Goal: Task Accomplishment & Management: Complete application form

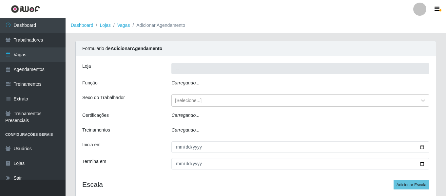
type input "Ideal - Conceição"
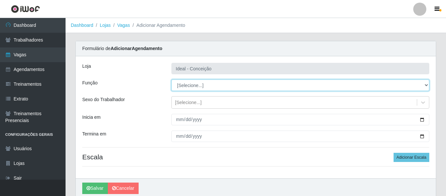
click at [204, 83] on select "[Selecione...] ASG ASG + ASG ++ Auxiliar de Estacionamento Auxiliar de Estacion…" at bounding box center [300, 85] width 258 height 11
select select "1"
click at [171, 80] on select "[Selecione...] ASG ASG + ASG ++ Auxiliar de Estacionamento Auxiliar de Estacion…" at bounding box center [300, 85] width 258 height 11
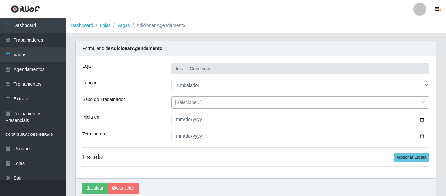
click at [196, 103] on div "[Selecione...]" at bounding box center [188, 102] width 27 height 7
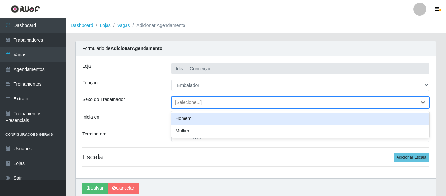
click at [198, 120] on div "Homem" at bounding box center [300, 119] width 258 height 12
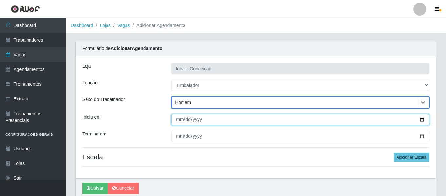
click at [178, 122] on input "Inicia em" at bounding box center [300, 119] width 258 height 11
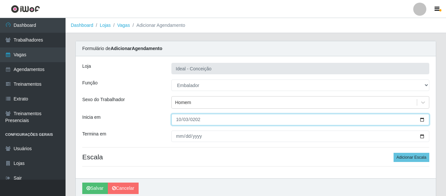
type input "[PHONE_NUMBER]"
type input "[DATE]"
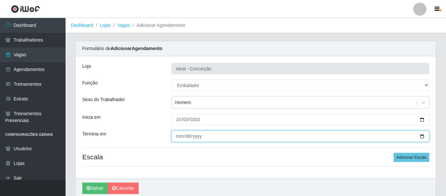
click at [177, 136] on input "Termina em" at bounding box center [300, 136] width 258 height 11
type input "[DATE]"
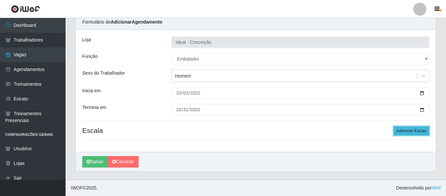
click at [403, 130] on button "Adicionar Escala" at bounding box center [411, 130] width 36 height 9
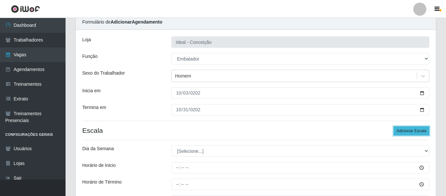
click at [403, 130] on button "Adicionar Escala" at bounding box center [411, 130] width 36 height 9
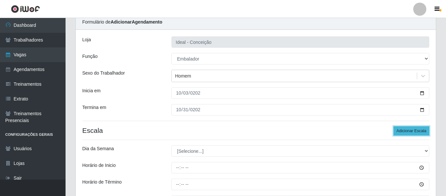
click at [403, 130] on button "Adicionar Escala" at bounding box center [411, 130] width 36 height 9
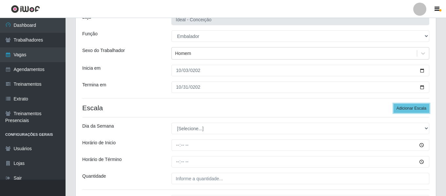
scroll to position [59, 0]
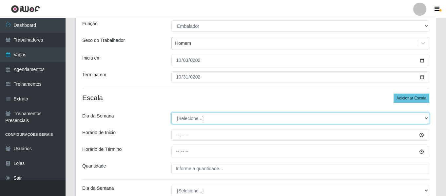
click at [188, 116] on select "[Selecione...] Segunda Terça Quarta Quinta Sexta Sábado Domingo" at bounding box center [300, 118] width 258 height 11
select select "5"
click at [171, 113] on select "[Selecione...] Segunda Terça Quarta Quinta Sexta Sábado Domingo" at bounding box center [300, 118] width 258 height 11
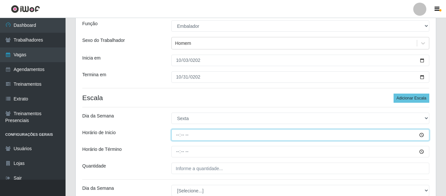
click at [177, 136] on input "Horário de Inicio" at bounding box center [300, 134] width 258 height 11
type input "10:00"
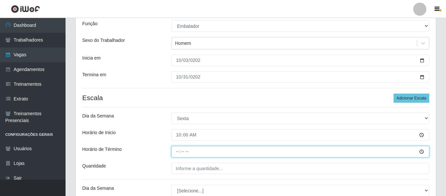
click at [174, 150] on input "Horário de Término" at bounding box center [300, 151] width 258 height 11
type input "16:00"
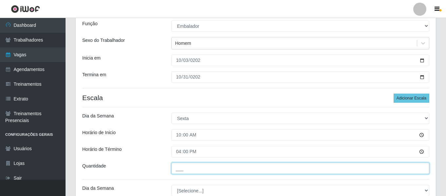
click at [192, 167] on input "___" at bounding box center [300, 168] width 258 height 11
type input "1__"
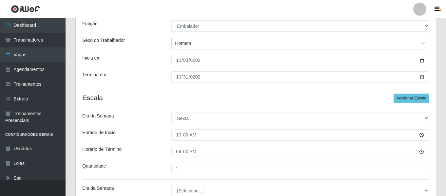
click at [158, 133] on div "Horário de Inicio" at bounding box center [121, 134] width 89 height 11
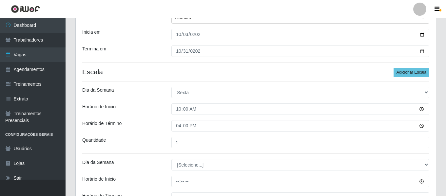
scroll to position [125, 0]
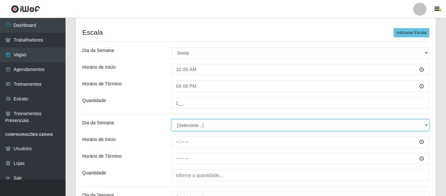
click at [190, 126] on select "[Selecione...] Segunda Terça Quarta Quinta Sexta Sábado Domingo" at bounding box center [300, 125] width 258 height 11
select select "5"
click at [171, 120] on select "[Selecione...] Segunda Terça Quarta Quinta Sexta Sábado Domingo" at bounding box center [300, 125] width 258 height 11
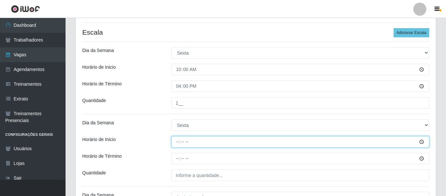
click at [173, 140] on input "Horário de Inicio" at bounding box center [300, 141] width 258 height 11
type input "12:00"
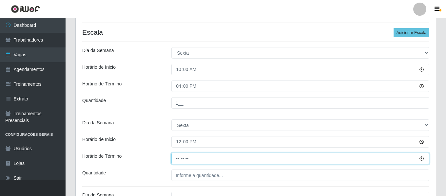
click at [178, 160] on input "Horário de Término" at bounding box center [300, 158] width 258 height 11
type input "18:00"
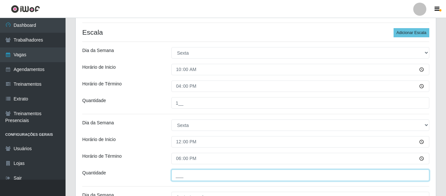
click at [190, 171] on input "___" at bounding box center [300, 175] width 258 height 11
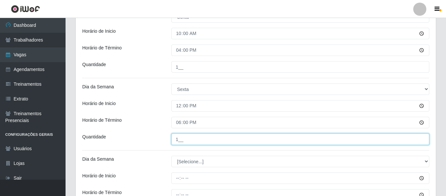
scroll to position [223, 0]
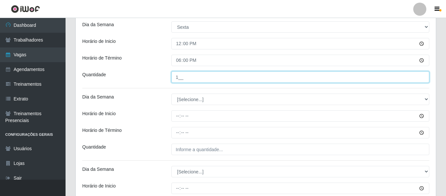
type input "1__"
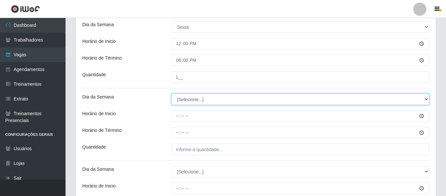
click at [190, 100] on select "[Selecione...] Segunda Terça Quarta Quinta Sexta Sábado Domingo" at bounding box center [300, 99] width 258 height 11
select select "5"
click at [171, 94] on select "[Selecione...] Segunda Terça Quarta Quinta Sexta Sábado Domingo" at bounding box center [300, 99] width 258 height 11
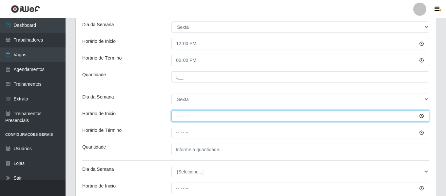
click at [176, 116] on input "Horário de Inicio" at bounding box center [300, 115] width 258 height 11
type input "16:00"
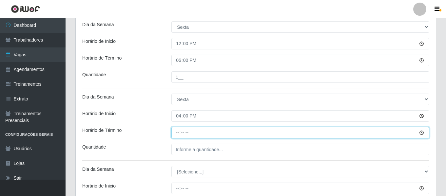
click at [180, 133] on input "Horário de Término" at bounding box center [300, 132] width 258 height 11
type input "22:00"
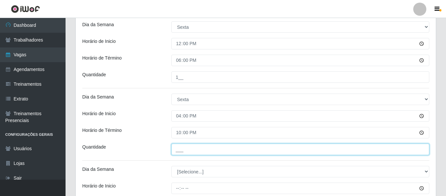
click at [191, 144] on input "___" at bounding box center [300, 149] width 258 height 11
type input "2__"
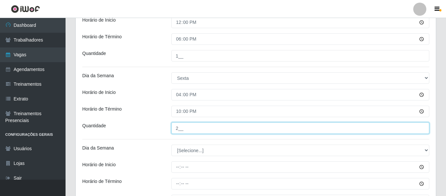
scroll to position [256, 0]
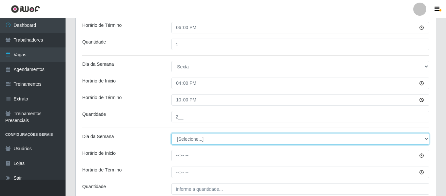
click at [201, 140] on select "[Selecione...] Segunda Terça Quarta Quinta Sexta Sábado Domingo" at bounding box center [300, 138] width 258 height 11
select select "1"
click at [171, 133] on select "[Selecione...] Segunda Terça Quarta Quinta Sexta Sábado Domingo" at bounding box center [300, 138] width 258 height 11
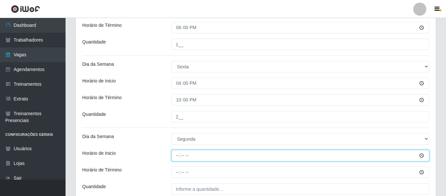
click at [180, 156] on input "Horário de Inicio" at bounding box center [300, 155] width 258 height 11
type input "10:00"
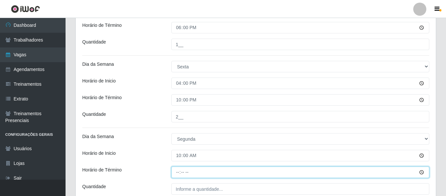
click at [179, 177] on input "Horário de Término" at bounding box center [300, 172] width 258 height 11
type input "16:00"
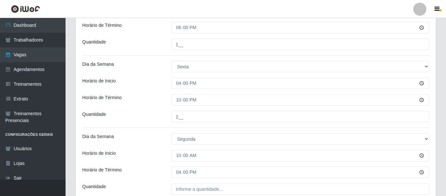
drag, startPoint x: 173, startPoint y: 181, endPoint x: 174, endPoint y: 188, distance: 7.0
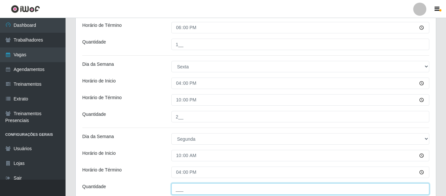
click at [182, 192] on input "___" at bounding box center [300, 188] width 258 height 11
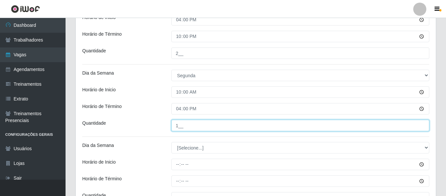
scroll to position [321, 0]
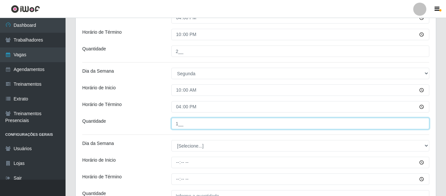
type input "1__"
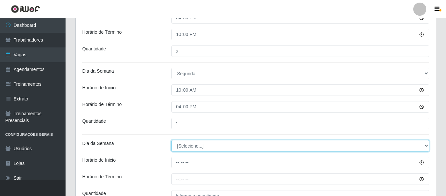
drag, startPoint x: 188, startPoint y: 147, endPoint x: 190, endPoint y: 144, distance: 3.4
click at [188, 147] on select "[Selecione...] Segunda Terça Quarta Quinta Sexta Sábado Domingo" at bounding box center [300, 145] width 258 height 11
click at [171, 140] on select "[Selecione...] Segunda Terça Quarta Quinta Sexta Sábado Domingo" at bounding box center [300, 145] width 258 height 11
drag, startPoint x: 191, startPoint y: 148, endPoint x: 192, endPoint y: 140, distance: 7.2
click at [191, 148] on select "[Selecione...] Segunda Terça Quarta Quinta Sexta Sábado Domingo" at bounding box center [300, 145] width 258 height 11
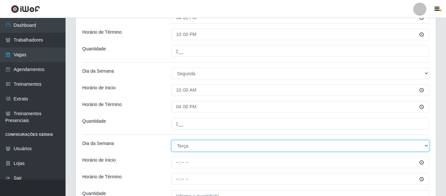
click at [171, 140] on select "[Selecione...] Segunda Terça Quarta Quinta Sexta Sábado Domingo" at bounding box center [300, 145] width 258 height 11
click at [184, 143] on select "[Selecione...] Segunda Terça Quarta Quinta Sexta Sábado Domingo" at bounding box center [300, 145] width 258 height 11
select select "1"
click at [171, 140] on select "[Selecione...] Segunda Terça Quarta Quinta Sexta Sábado Domingo" at bounding box center [300, 145] width 258 height 11
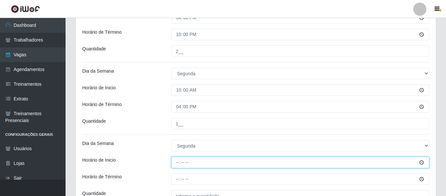
click at [179, 162] on input "Horário de Inicio" at bounding box center [300, 162] width 258 height 11
type input "12:00"
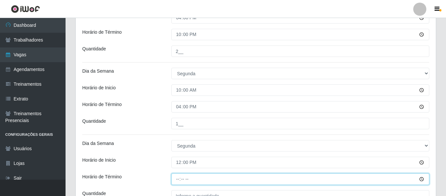
click at [178, 177] on input "Horário de Término" at bounding box center [300, 179] width 258 height 11
type input "18:00"
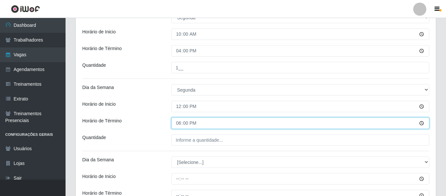
scroll to position [387, 0]
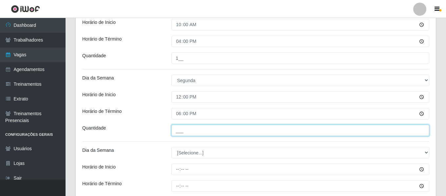
click at [200, 131] on input "___" at bounding box center [300, 130] width 258 height 11
type input "1__"
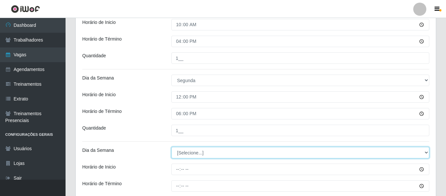
click at [207, 150] on select "[Selecione...] Segunda Terça Quarta Quinta Sexta Sábado Domingo" at bounding box center [300, 152] width 258 height 11
select select "1"
click at [171, 147] on select "[Selecione...] Segunda Terça Quarta Quinta Sexta Sábado Domingo" at bounding box center [300, 152] width 258 height 11
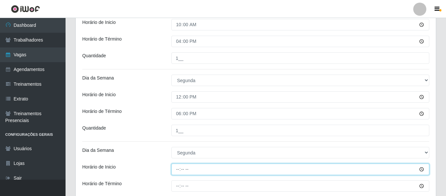
click at [179, 166] on input "Horário de Inicio" at bounding box center [300, 169] width 258 height 11
type input "16:00"
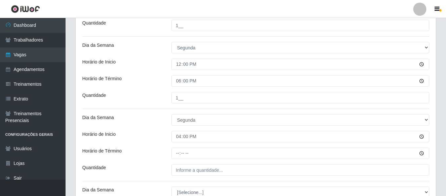
click at [178, 146] on div "Loja Ideal - Conceição Função [Selecione...] ASG ASG + ASG ++ Auxiliar de Estac…" at bounding box center [256, 60] width 360 height 846
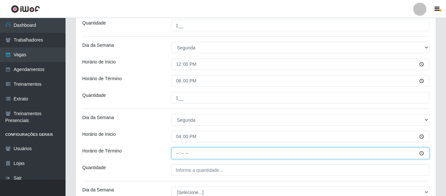
click at [178, 157] on input "Horário de Término" at bounding box center [300, 153] width 258 height 11
type input "22:00"
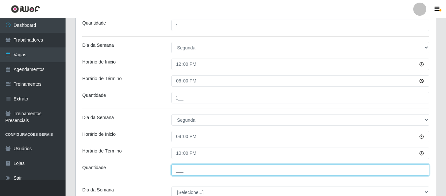
click at [190, 169] on input "___" at bounding box center [300, 169] width 258 height 11
type input "1__"
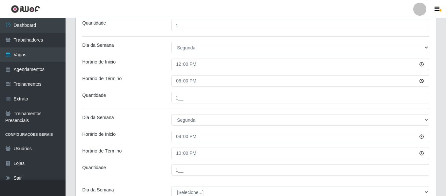
click at [137, 127] on div "Loja Ideal - Conceição Função [Selecione...] ASG ASG + ASG ++ Auxiliar de Estac…" at bounding box center [256, 60] width 360 height 846
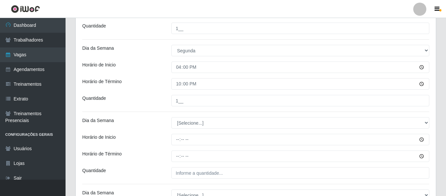
scroll to position [499, 0]
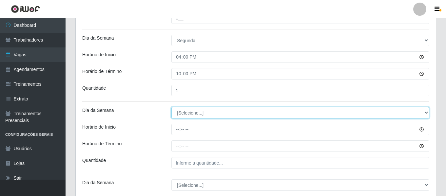
click at [187, 115] on select "[Selecione...] Segunda Terça Quarta Quinta Sexta Sábado Domingo" at bounding box center [300, 112] width 258 height 11
click at [171, 107] on select "[Selecione...] Segunda Terça Quarta Quinta Sexta Sábado Domingo" at bounding box center [300, 112] width 258 height 11
click at [195, 112] on select "[Selecione...] Segunda Terça Quarta Quinta Sexta Sábado Domingo" at bounding box center [300, 112] width 258 height 11
select select "2"
click at [171, 107] on select "[Selecione...] Segunda Terça Quarta Quinta Sexta Sábado Domingo" at bounding box center [300, 112] width 258 height 11
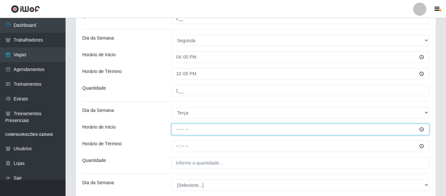
click at [178, 129] on input "Horário de Inicio" at bounding box center [300, 129] width 258 height 11
type input "10:00"
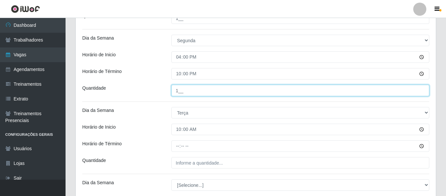
click at [183, 89] on input "1__" at bounding box center [300, 90] width 258 height 11
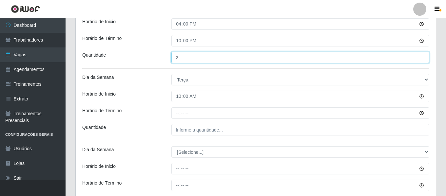
scroll to position [532, 0]
type input "2__"
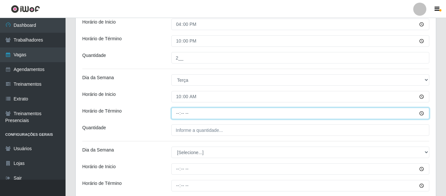
click at [180, 113] on input "Horário de Término" at bounding box center [300, 113] width 258 height 11
type input "16:00"
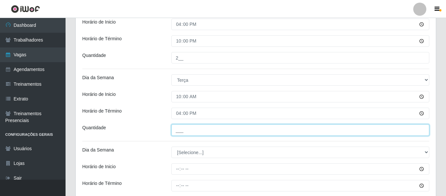
click at [188, 132] on input "___" at bounding box center [300, 129] width 258 height 11
type input "1__"
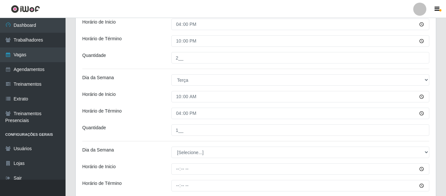
drag, startPoint x: 149, startPoint y: 124, endPoint x: 153, endPoint y: 125, distance: 3.6
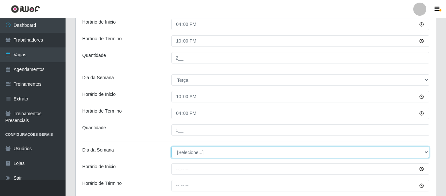
click at [207, 153] on select "[Selecione...] Segunda Terça Quarta Quinta Sexta Sábado Domingo" at bounding box center [300, 152] width 258 height 11
select select "3"
click at [171, 147] on select "[Selecione...] Segunda Terça Quarta Quinta Sexta Sábado Domingo" at bounding box center [300, 152] width 258 height 11
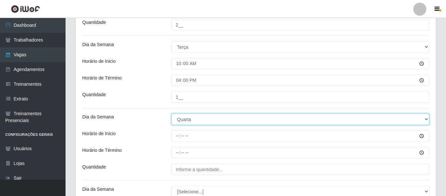
scroll to position [565, 0]
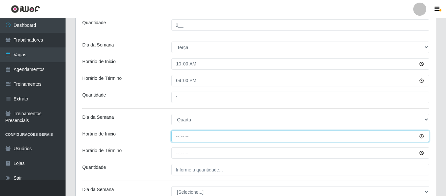
click at [179, 133] on input "Horário de Inicio" at bounding box center [300, 136] width 258 height 11
click at [179, 140] on input "18:00" at bounding box center [300, 136] width 258 height 11
type input "12:00"
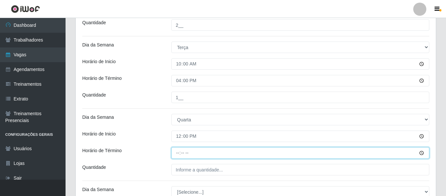
click at [180, 149] on input "Horário de Término" at bounding box center [300, 152] width 258 height 11
type input "18:00"
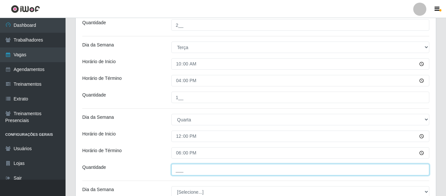
click at [197, 165] on input "___" at bounding box center [300, 169] width 258 height 11
type input "1__"
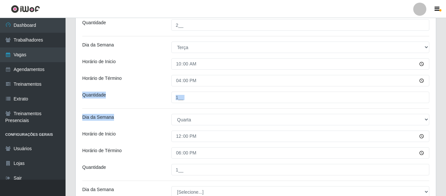
drag, startPoint x: 125, startPoint y: 109, endPoint x: 135, endPoint y: 109, distance: 9.5
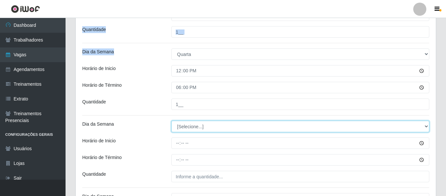
click at [194, 122] on select "[Selecione...] Segunda Terça Quarta Quinta Sexta Sábado Domingo" at bounding box center [300, 126] width 258 height 11
select select "3"
click at [171, 121] on select "[Selecione...] Segunda Terça Quarta Quinta Sexta Sábado Domingo" at bounding box center [300, 126] width 258 height 11
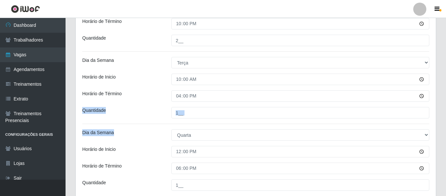
scroll to position [597, 0]
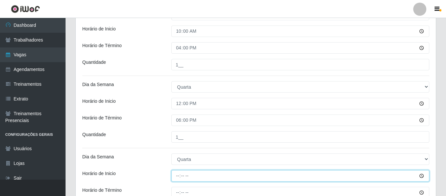
click at [179, 174] on input "Horário de Inicio" at bounding box center [300, 175] width 258 height 11
type input "16:00"
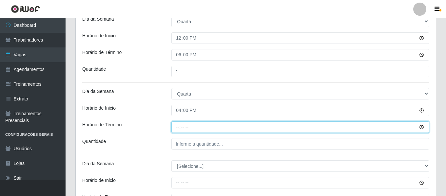
click at [177, 130] on input "Horário de Término" at bounding box center [300, 126] width 258 height 11
type input "22:00"
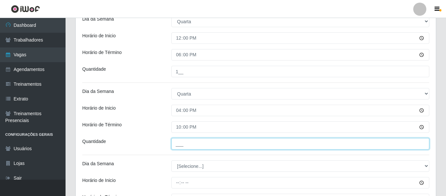
click at [180, 139] on input "___" at bounding box center [300, 143] width 258 height 11
type input "1__"
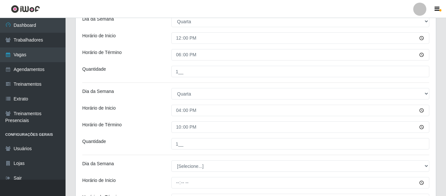
click at [155, 115] on div "Horário de Inicio" at bounding box center [121, 110] width 89 height 11
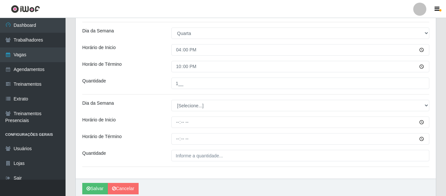
scroll to position [728, 0]
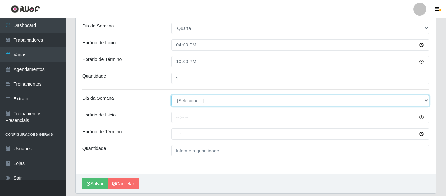
click at [191, 99] on select "[Selecione...] Segunda Terça Quarta Quinta Sexta Sábado Domingo" at bounding box center [300, 100] width 258 height 11
select select "4"
click at [171, 95] on select "[Selecione...] Segunda Terça Quarta Quinta Sexta Sábado Domingo" at bounding box center [300, 100] width 258 height 11
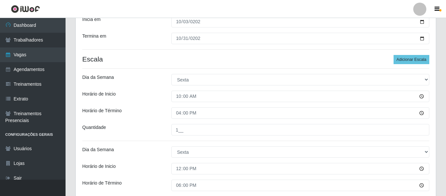
scroll to position [98, 0]
click at [418, 56] on button "Adicionar Escala" at bounding box center [411, 59] width 36 height 9
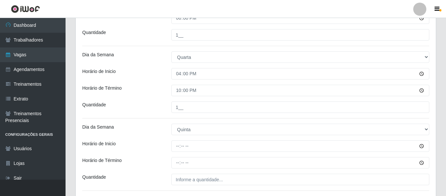
scroll to position [700, 0]
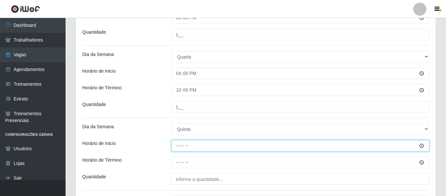
click at [180, 141] on input "Horário de Inicio" at bounding box center [300, 145] width 258 height 11
type input "10:00"
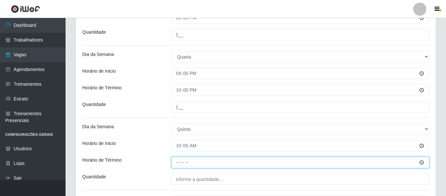
click at [178, 164] on input "Horário de Término" at bounding box center [300, 162] width 258 height 11
type input "16:00"
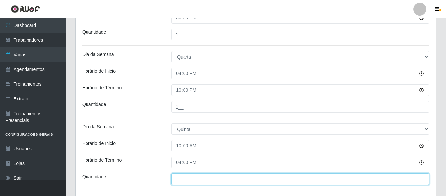
click at [192, 177] on input "___" at bounding box center [300, 179] width 258 height 11
type input "1__"
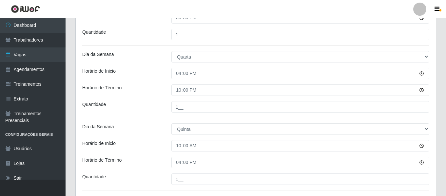
click at [154, 158] on div "Horário de Término" at bounding box center [121, 162] width 89 height 11
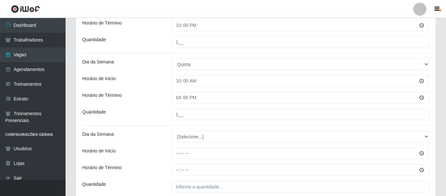
scroll to position [765, 0]
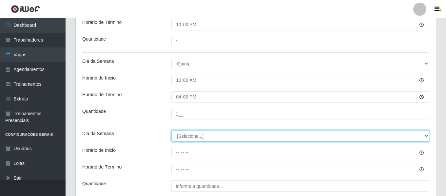
click at [189, 138] on select "[Selecione...] Segunda Terça Quarta Quinta Sexta Sábado Domingo" at bounding box center [300, 135] width 258 height 11
select select "4"
click at [171, 130] on select "[Selecione...] Segunda Terça Quarta Quinta Sexta Sábado Domingo" at bounding box center [300, 135] width 258 height 11
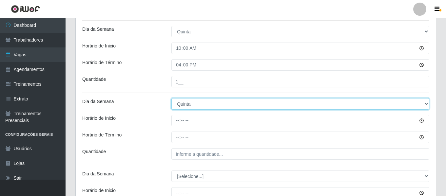
scroll to position [798, 0]
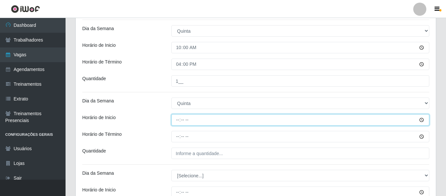
click at [182, 121] on input "Horário de Inicio" at bounding box center [300, 119] width 258 height 11
click at [176, 119] on input "Horário de Inicio" at bounding box center [300, 119] width 258 height 11
type input "12:00"
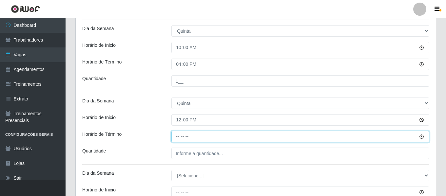
click at [178, 133] on input "Horário de Término" at bounding box center [300, 136] width 258 height 11
type input "18:00"
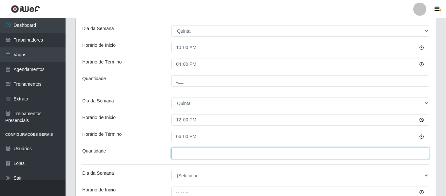
click at [187, 155] on input "___" at bounding box center [300, 153] width 258 height 11
type input "1__"
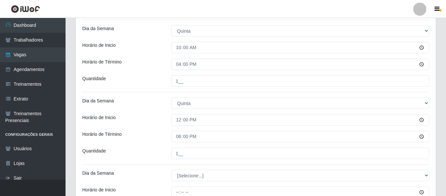
click at [144, 151] on div "Quantidade" at bounding box center [121, 153] width 89 height 11
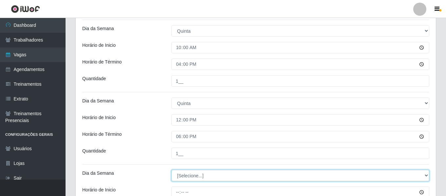
click at [211, 177] on select "[Selecione...] Segunda Terça Quarta Quinta Sexta Sábado Domingo" at bounding box center [300, 175] width 258 height 11
select select "4"
click at [171, 170] on select "[Selecione...] Segunda Terça Quarta Quinta Sexta Sábado Domingo" at bounding box center [300, 175] width 258 height 11
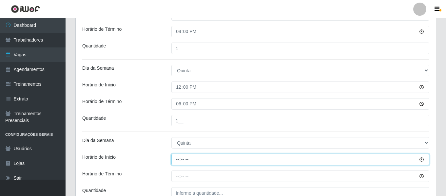
click at [176, 159] on input "Horário de Inicio" at bounding box center [300, 159] width 258 height 11
type input "16:00"
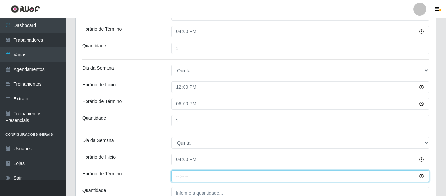
click at [178, 178] on input "Horário de Término" at bounding box center [300, 176] width 258 height 11
type input "22:00"
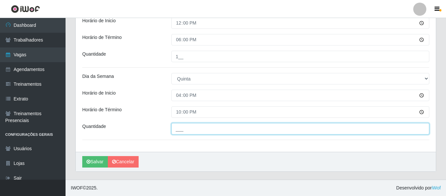
click at [193, 132] on input "___" at bounding box center [300, 128] width 258 height 11
type input "2__"
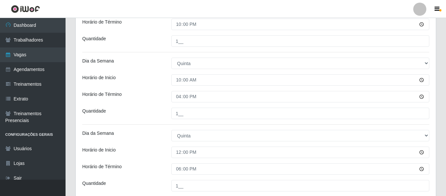
scroll to position [731, 0]
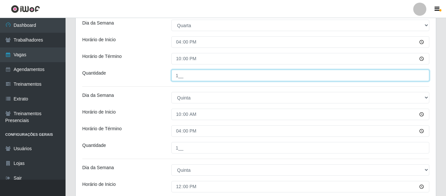
click at [182, 78] on input "1__" at bounding box center [300, 75] width 258 height 11
type input "2__"
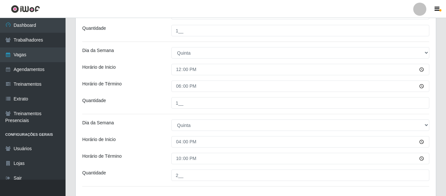
scroll to position [895, 0]
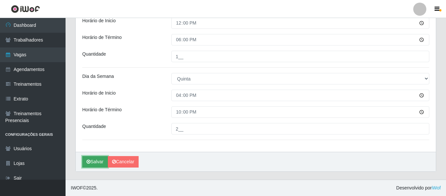
click at [91, 158] on button "Salvar" at bounding box center [95, 161] width 26 height 11
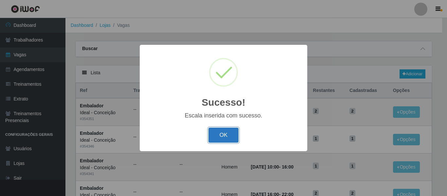
click at [227, 134] on button "OK" at bounding box center [224, 135] width 30 height 15
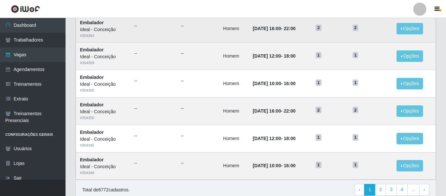
scroll to position [359, 0]
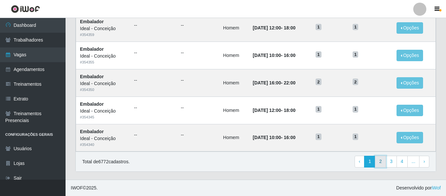
click at [383, 165] on link "2" at bounding box center [380, 162] width 11 height 12
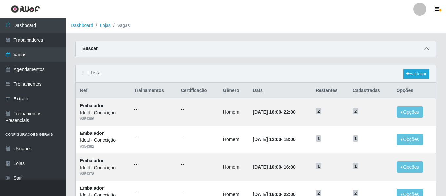
click at [428, 48] on icon at bounding box center [426, 49] width 5 height 5
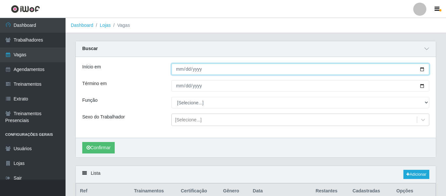
click at [176, 71] on input "Início em" at bounding box center [300, 69] width 258 height 11
type input "[DATE]"
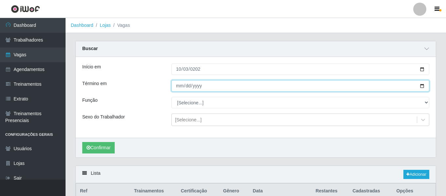
click at [177, 86] on input "Término em" at bounding box center [300, 85] width 258 height 11
type input "0205-10-03"
type input "[DATE]"
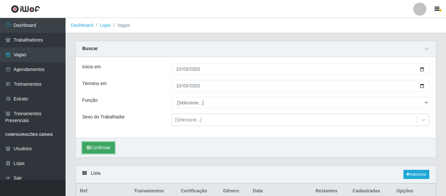
click at [104, 153] on button "Confirmar" at bounding box center [98, 147] width 32 height 11
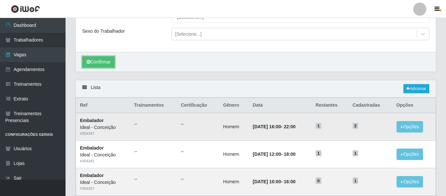
scroll to position [98, 0]
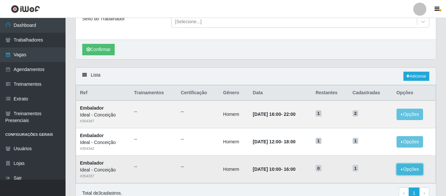
click at [403, 171] on button "Opções" at bounding box center [409, 169] width 27 height 11
click at [348, 158] on td "0" at bounding box center [329, 170] width 37 height 28
click at [421, 77] on link "Adicionar" at bounding box center [416, 76] width 26 height 9
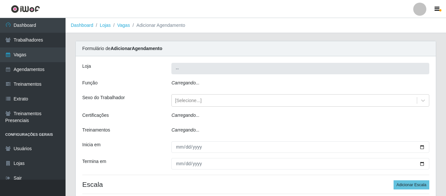
type input "Ideal - Conceição"
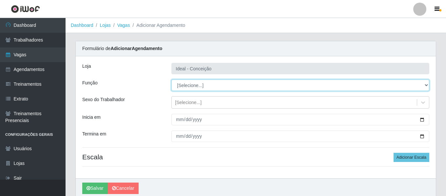
click at [193, 85] on select "[Selecione...] ASG ASG + ASG ++ Auxiliar de Estacionamento Auxiliar de Estacion…" at bounding box center [300, 85] width 258 height 11
select select "1"
click at [171, 80] on select "[Selecione...] ASG ASG + ASG ++ Auxiliar de Estacionamento Auxiliar de Estacion…" at bounding box center [300, 85] width 258 height 11
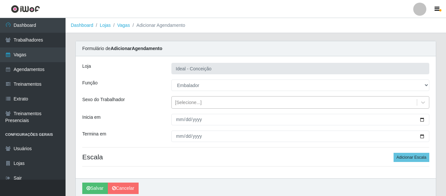
click at [178, 103] on div "[Selecione...]" at bounding box center [188, 102] width 27 height 7
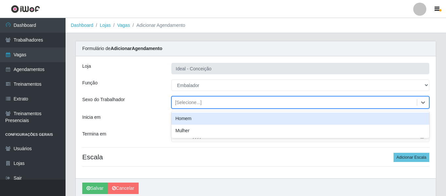
click at [181, 119] on div "Homem" at bounding box center [300, 119] width 258 height 12
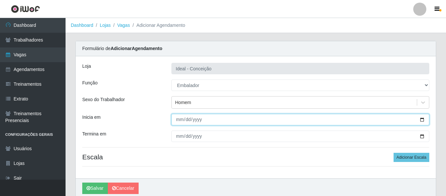
click at [177, 119] on input "Inicia em" at bounding box center [300, 119] width 258 height 11
type input "2025-10-05"
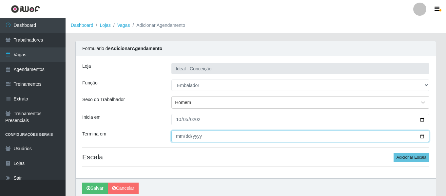
click at [179, 139] on input "Termina em" at bounding box center [300, 136] width 258 height 11
type input "0255-10-28"
type input "2025-10-28"
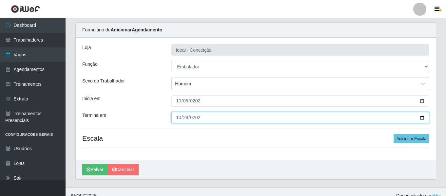
scroll to position [27, 0]
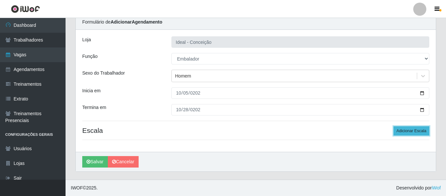
click at [408, 132] on button "Adicionar Escala" at bounding box center [411, 130] width 36 height 9
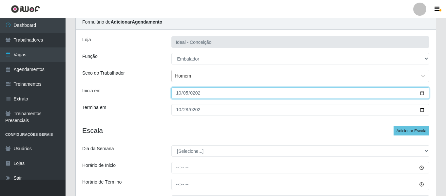
click at [177, 93] on input "2025-10-05" at bounding box center [300, 92] width 258 height 11
type input "2025-10-04"
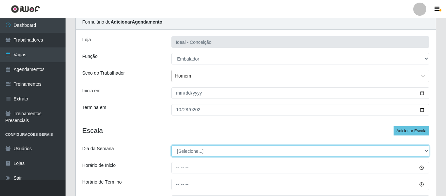
click at [199, 154] on select "[Selecione...] Segunda Terça Quarta Quinta Sexta Sábado Domingo" at bounding box center [300, 150] width 258 height 11
select select "6"
click at [171, 145] on select "[Selecione...] Segunda Terça Quarta Quinta Sexta Sábado Domingo" at bounding box center [300, 150] width 258 height 11
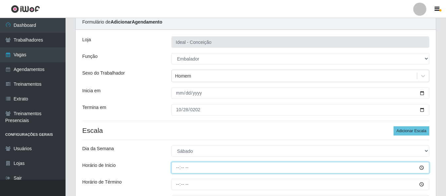
click at [175, 167] on input "Horário de Inicio" at bounding box center [300, 167] width 258 height 11
type input "10:00"
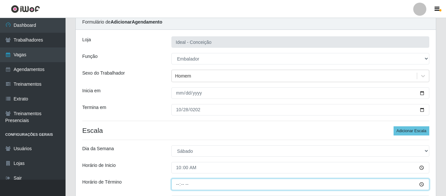
click at [177, 185] on input "Horário de Término" at bounding box center [300, 184] width 258 height 11
type input "16:00"
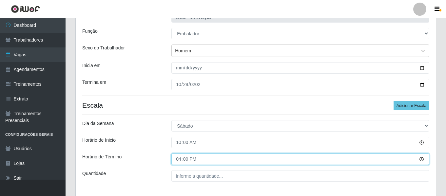
scroll to position [92, 0]
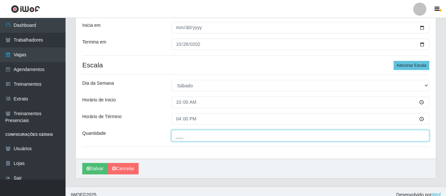
click at [177, 137] on input "___" at bounding box center [300, 135] width 258 height 11
type input "1__"
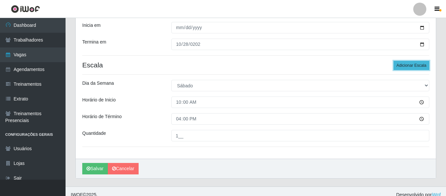
click at [422, 65] on button "Adicionar Escala" at bounding box center [411, 65] width 36 height 9
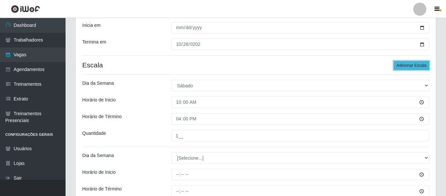
click at [422, 65] on button "Adicionar Escala" at bounding box center [411, 65] width 36 height 9
click at [196, 150] on div "Loja Ideal - Conceição Função [Selecione...] ASG ASG + ASG ++ Auxiliar de Estac…" at bounding box center [256, 170] width 360 height 412
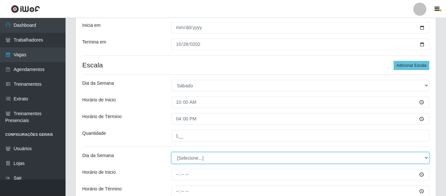
click at [195, 159] on select "[Selecione...] Segunda Terça Quarta Quinta Sexta Sábado Domingo" at bounding box center [300, 157] width 258 height 11
select select "6"
click at [171, 152] on select "[Selecione...] Segunda Terça Quarta Quinta Sexta Sábado Domingo" at bounding box center [300, 157] width 258 height 11
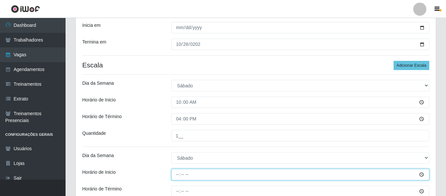
click at [176, 174] on input "Horário de Inicio" at bounding box center [300, 174] width 258 height 11
type input "12:00"
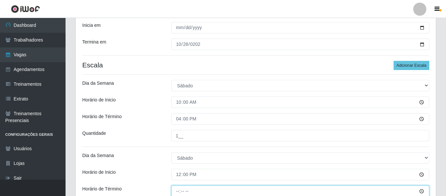
click at [176, 191] on input "Horário de Término" at bounding box center [300, 191] width 258 height 11
type input "18:00"
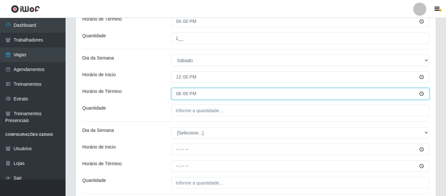
scroll to position [190, 0]
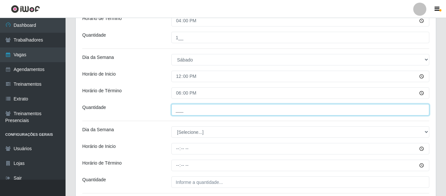
click at [200, 112] on input "___" at bounding box center [300, 109] width 258 height 11
type input "1__"
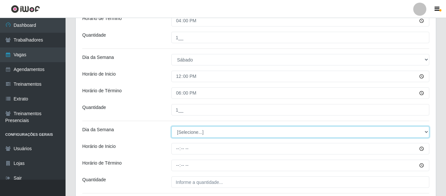
click at [182, 133] on select "[Selecione...] Segunda Terça Quarta Quinta Sexta Sábado Domingo" at bounding box center [300, 131] width 258 height 11
select select "6"
click at [171, 126] on select "[Selecione...] Segunda Terça Quarta Quinta Sexta Sábado Domingo" at bounding box center [300, 131] width 258 height 11
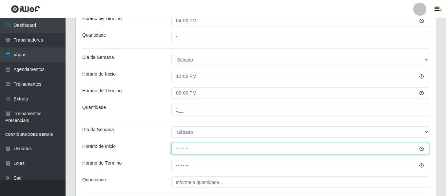
click at [181, 153] on input "Horário de Inicio" at bounding box center [300, 148] width 258 height 11
type input "16:02"
type input "16:00"
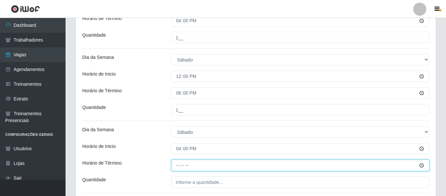
click at [175, 162] on input "Horário de Término" at bounding box center [300, 165] width 258 height 11
type input "22:00"
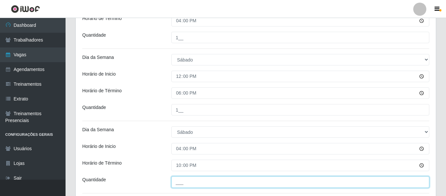
click at [217, 179] on input "___" at bounding box center [300, 182] width 258 height 11
type input "2__"
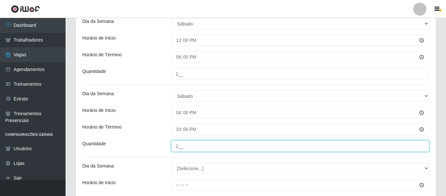
scroll to position [316, 0]
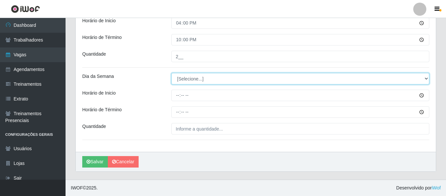
click at [188, 80] on select "[Selecione...] Segunda Terça Quarta Quinta Sexta Sábado Domingo" at bounding box center [300, 78] width 258 height 11
select select "0"
click at [171, 73] on select "[Selecione...] Segunda Terça Quarta Quinta Sexta Sábado Domingo" at bounding box center [300, 78] width 258 height 11
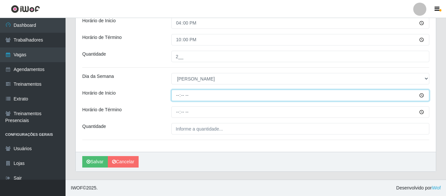
click at [177, 90] on input "Horário de Inicio" at bounding box center [300, 95] width 258 height 11
type input "10:00"
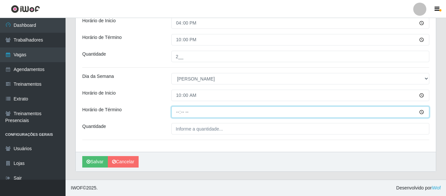
click at [177, 115] on input "Horário de Término" at bounding box center [300, 111] width 258 height 11
type input "16:00"
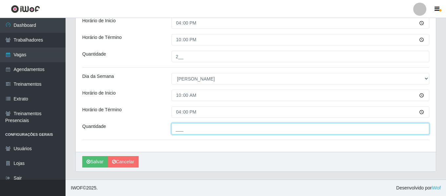
click at [189, 129] on input "___" at bounding box center [300, 128] width 258 height 11
type input "1__"
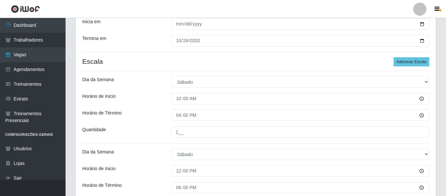
scroll to position [87, 0]
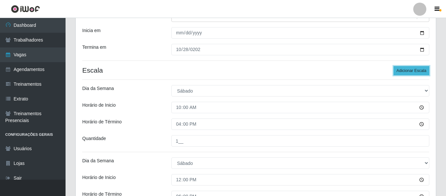
click at [424, 71] on button "Adicionar Escala" at bounding box center [411, 70] width 36 height 9
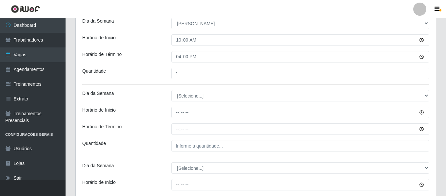
scroll to position [363, 0]
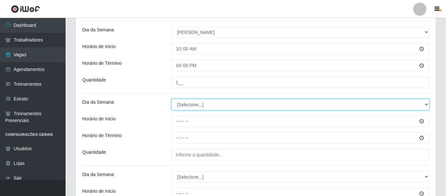
click at [180, 110] on select "[Selecione...] Segunda Terça Quarta Quinta Sexta Sábado Domingo" at bounding box center [300, 104] width 258 height 11
select select "0"
click at [171, 99] on select "[Selecione...] Segunda Terça Quarta Quinta Sexta Sábado Domingo" at bounding box center [300, 104] width 258 height 11
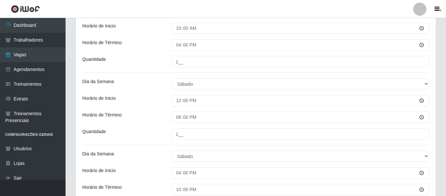
scroll to position [199, 0]
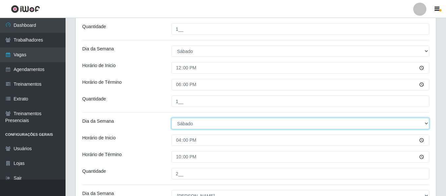
click at [185, 125] on select "[Selecione...] Segunda Terça Quarta Quinta Sexta Sábado Domingo" at bounding box center [300, 123] width 258 height 11
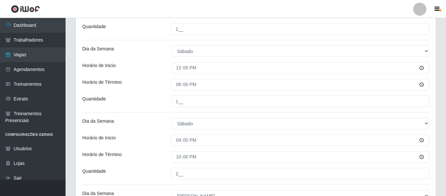
click at [152, 119] on div "Dia da Semana" at bounding box center [121, 123] width 89 height 11
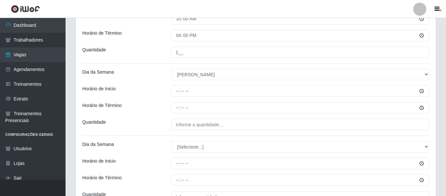
scroll to position [395, 0]
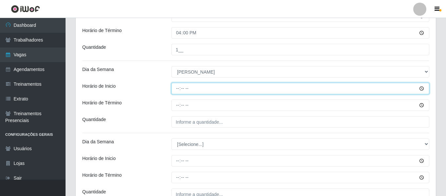
click at [178, 91] on input "Horário de Inicio" at bounding box center [300, 88] width 258 height 11
type input "12:00"
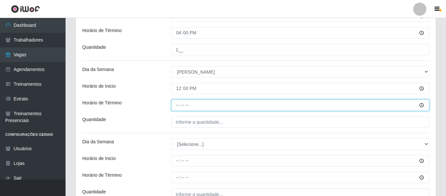
drag, startPoint x: 178, startPoint y: 111, endPoint x: 177, endPoint y: 108, distance: 3.4
click at [177, 111] on input "Horário de Término" at bounding box center [300, 105] width 258 height 11
type input "18:00"
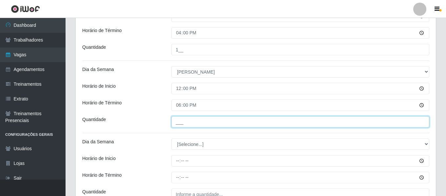
click at [191, 121] on input "___" at bounding box center [300, 121] width 258 height 11
type input "1__"
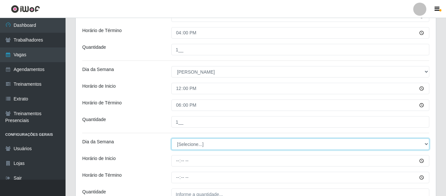
drag, startPoint x: 195, startPoint y: 148, endPoint x: 201, endPoint y: 146, distance: 6.2
click at [201, 146] on select "[Selecione...] Segunda Terça Quarta Quinta Sexta Sábado Domingo" at bounding box center [300, 144] width 258 height 11
select select "0"
click at [171, 139] on select "[Selecione...] Segunda Terça Quarta Quinta Sexta Sábado Domingo" at bounding box center [300, 144] width 258 height 11
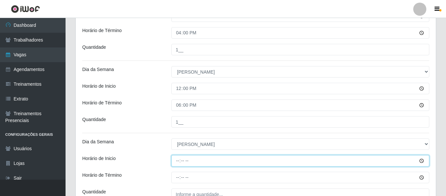
click at [173, 157] on input "Horário de Inicio" at bounding box center [300, 160] width 258 height 11
type input "16:00"
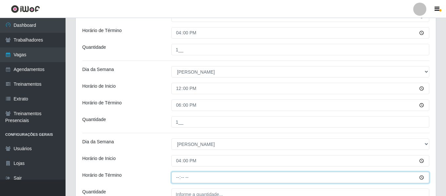
click at [179, 181] on input "Horário de Término" at bounding box center [300, 177] width 258 height 11
type input "20:00"
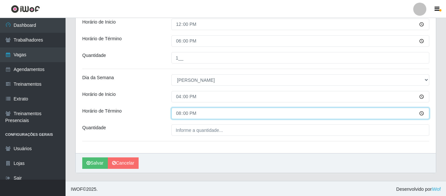
scroll to position [461, 0]
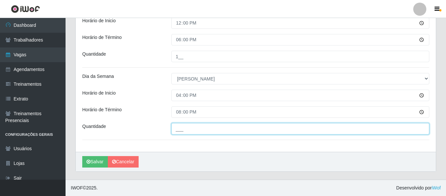
click at [206, 131] on input "___" at bounding box center [300, 128] width 258 height 11
type input "1__"
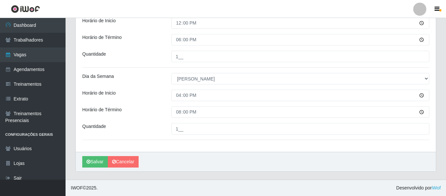
click at [216, 156] on div "Salvar Cancelar" at bounding box center [256, 162] width 360 height 20
click at [95, 162] on button "Salvar" at bounding box center [95, 161] width 26 height 11
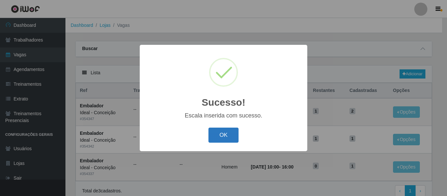
click at [231, 132] on button "OK" at bounding box center [224, 135] width 30 height 15
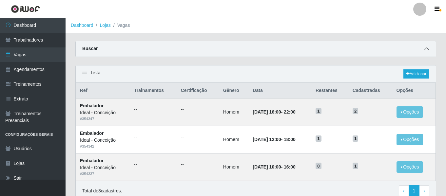
click at [427, 50] on icon at bounding box center [426, 49] width 5 height 5
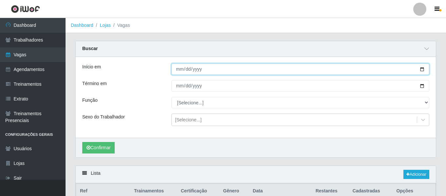
click at [183, 72] on input "[DATE]" at bounding box center [300, 69] width 258 height 11
type input "2025-10-04"
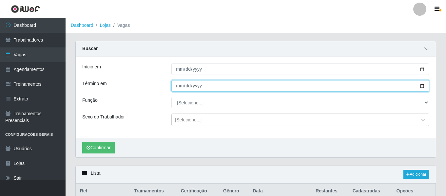
click at [178, 84] on input "[DATE]" at bounding box center [300, 85] width 258 height 11
type input "2025-10-05"
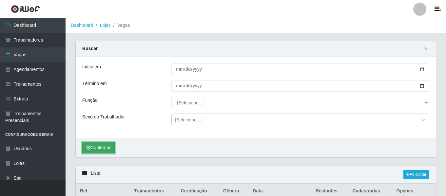
click at [102, 148] on button "Confirmar" at bounding box center [98, 147] width 32 height 11
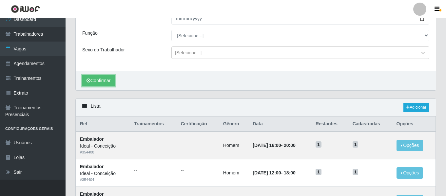
scroll to position [33, 0]
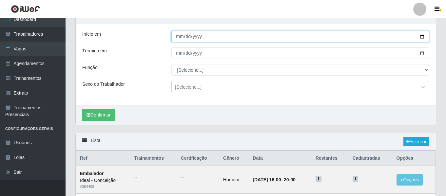
click at [179, 36] on input "2025-10-04" at bounding box center [300, 36] width 258 height 11
type input "2025-10-01"
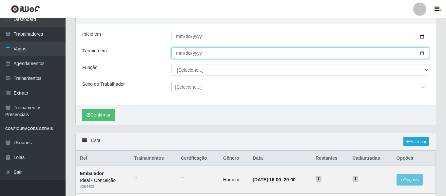
click at [178, 56] on input "2025-10-05" at bounding box center [300, 52] width 258 height 11
type input "[DATE]"
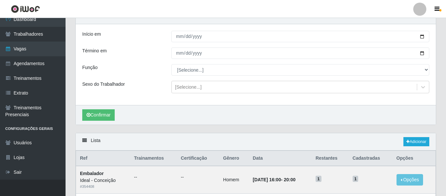
click at [92, 122] on div "Confirmar" at bounding box center [256, 115] width 360 height 20
click at [95, 117] on button "Confirmar" at bounding box center [98, 114] width 32 height 11
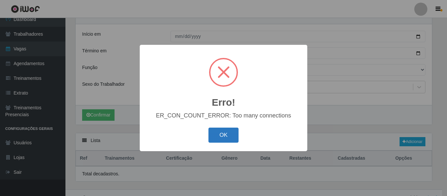
click at [237, 136] on button "OK" at bounding box center [224, 135] width 30 height 15
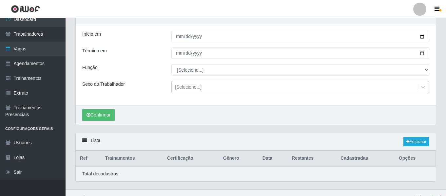
click at [417, 12] on div at bounding box center [419, 9] width 13 height 13
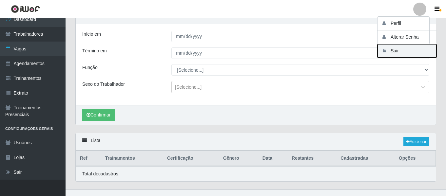
click at [402, 46] on button "Sair" at bounding box center [406, 50] width 59 height 13
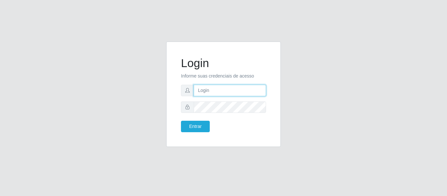
type input "camila@idealiwof"
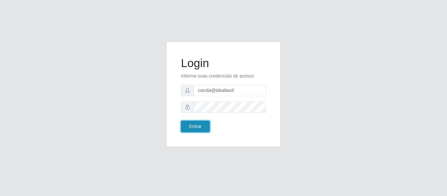
click at [199, 121] on button "Entrar" at bounding box center [195, 126] width 29 height 11
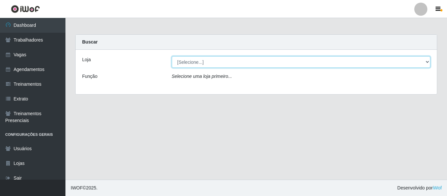
click at [214, 60] on select "[Selecione...] Ideal - Centenário Ideal - Conceição Ideal - Prata" at bounding box center [301, 61] width 259 height 11
select select "231"
click at [172, 56] on select "[Selecione...] Ideal - Centenário Ideal - Conceição Ideal - Prata" at bounding box center [301, 61] width 259 height 11
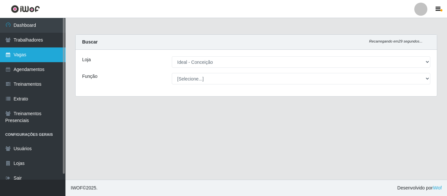
click at [37, 54] on link "Vagas" at bounding box center [32, 54] width 65 height 15
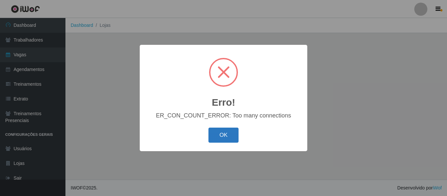
click at [216, 132] on button "OK" at bounding box center [224, 135] width 30 height 15
